Goal: Check status

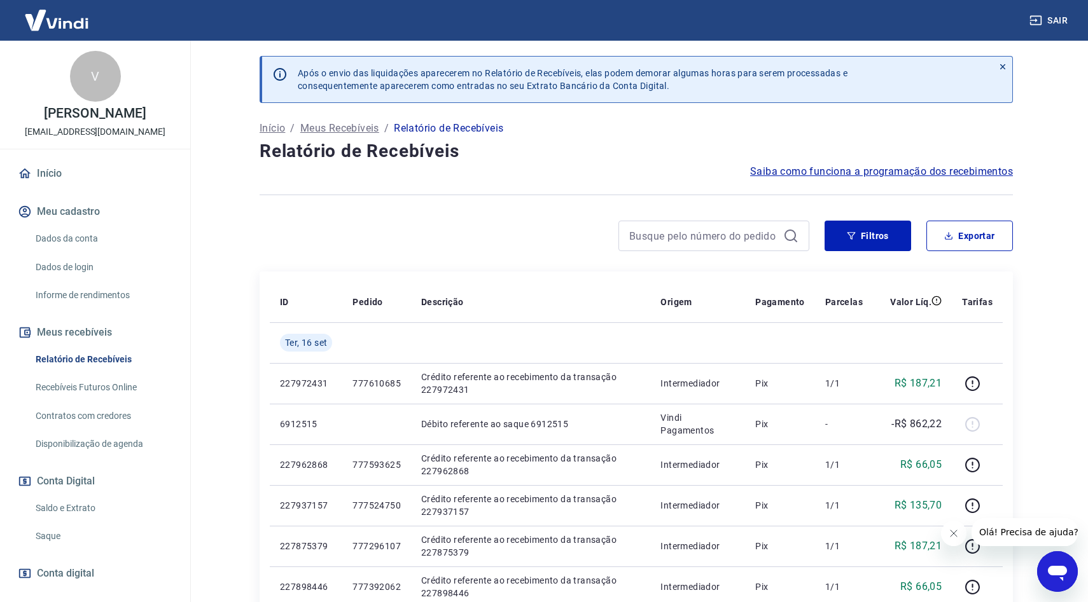
scroll to position [61, 0]
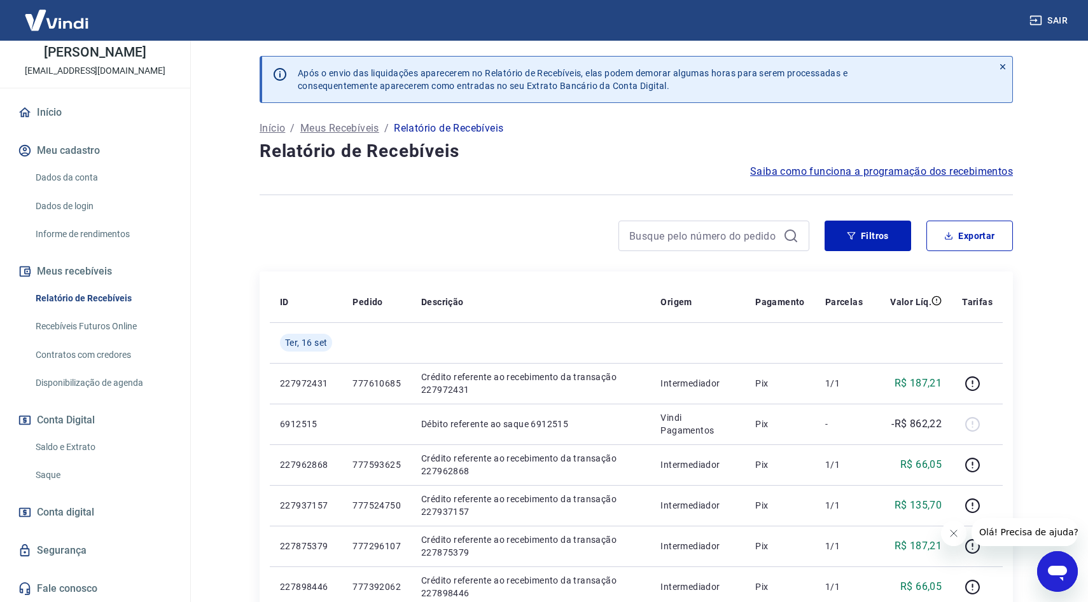
click at [74, 445] on link "Saldo e Extrato" at bounding box center [103, 447] width 144 height 26
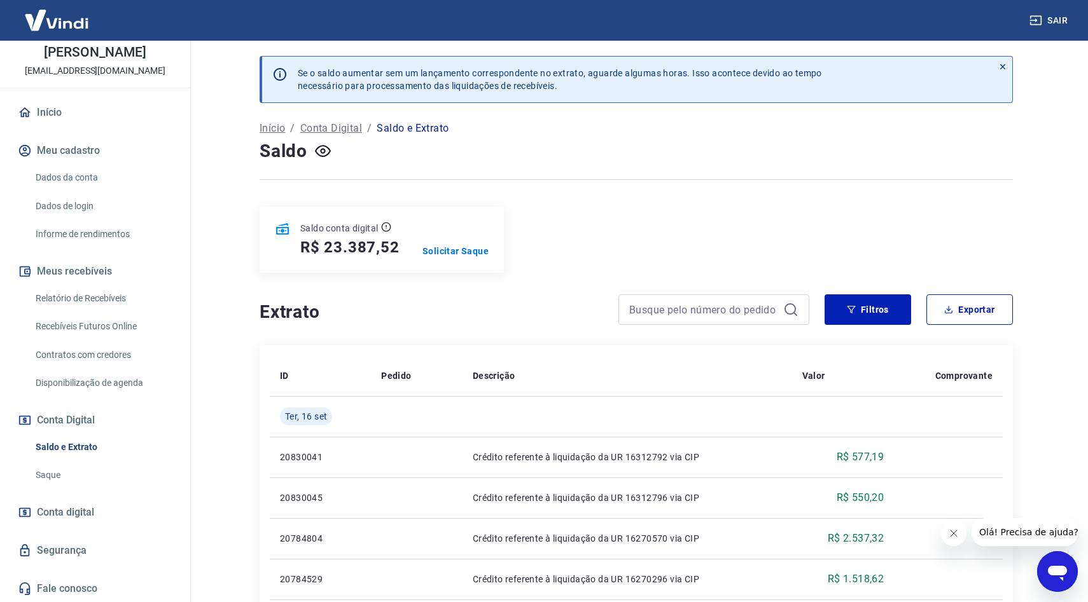
click at [626, 137] on div "Início / Conta Digital / Saldo e Extrato" at bounding box center [636, 128] width 753 height 20
